Goal: Entertainment & Leisure: Consume media (video, audio)

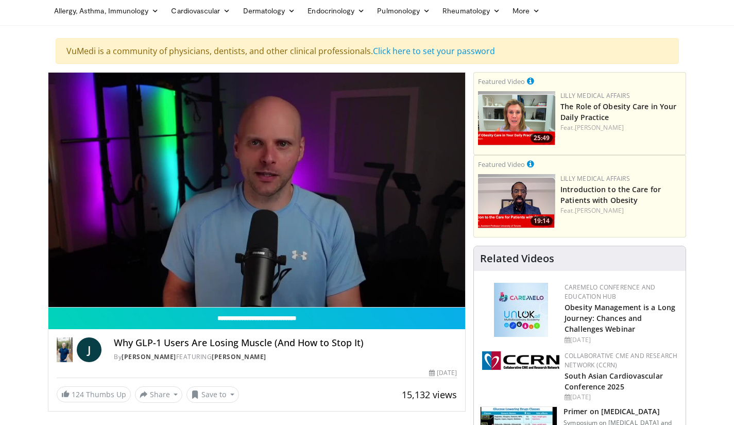
scroll to position [52, 0]
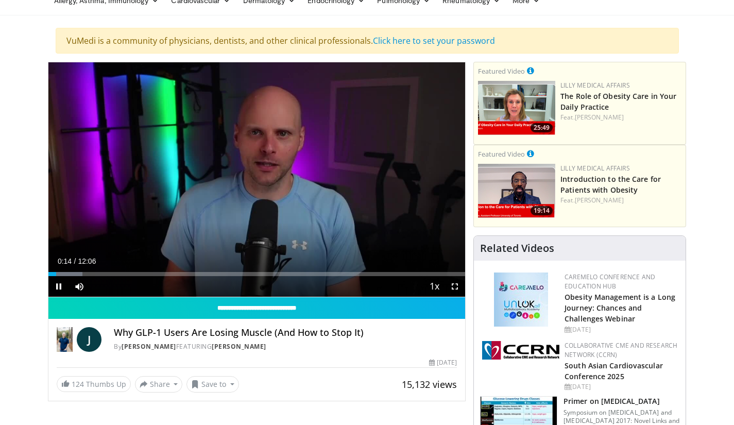
click at [101, 273] on div "Loaded : 8.18% 00:14 01:29" at bounding box center [256, 274] width 417 height 4
click at [123, 276] on div "Progress Bar" at bounding box center [111, 274] width 23 height 4
click at [108, 275] on div "01:44" at bounding box center [78, 274] width 60 height 4
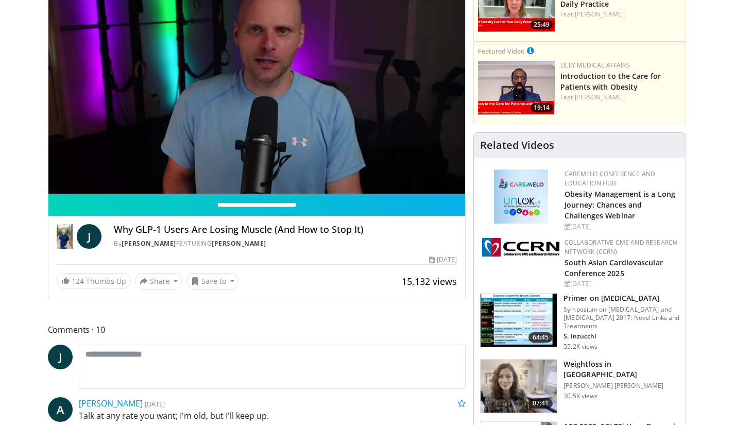
scroll to position [0, 0]
